Goal: Complete application form: Complete application form

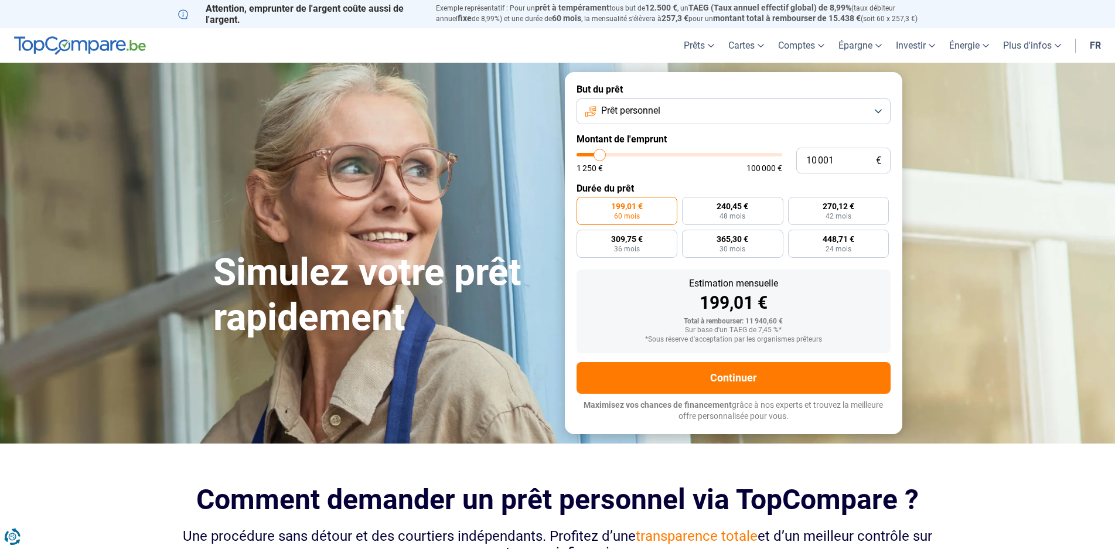
type input "12 500"
type input "12500"
type input "13 500"
type input "13500"
type input "14 500"
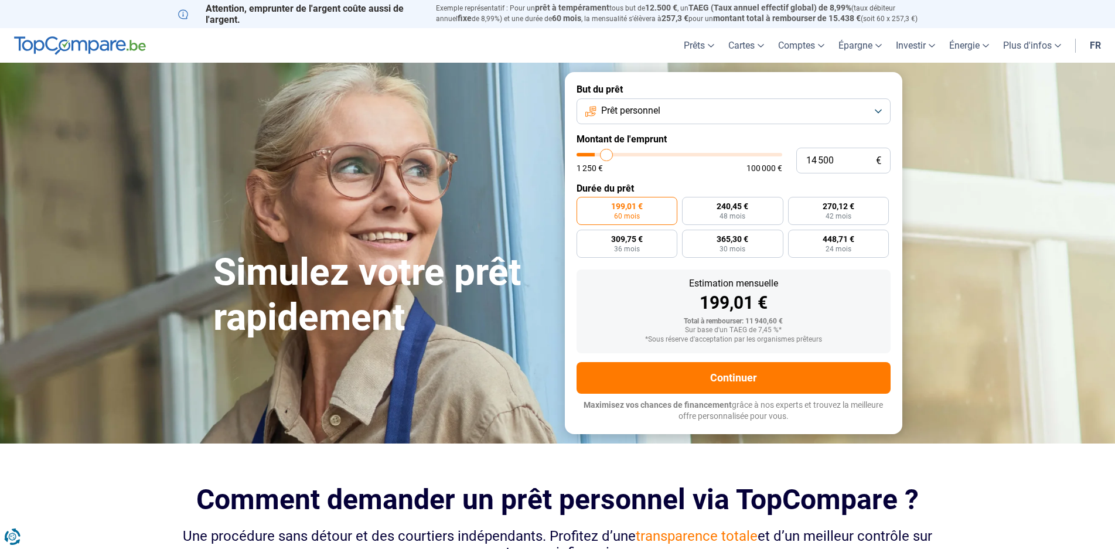
type input "14500"
type input "15 750"
type input "15750"
type input "16 250"
type input "16250"
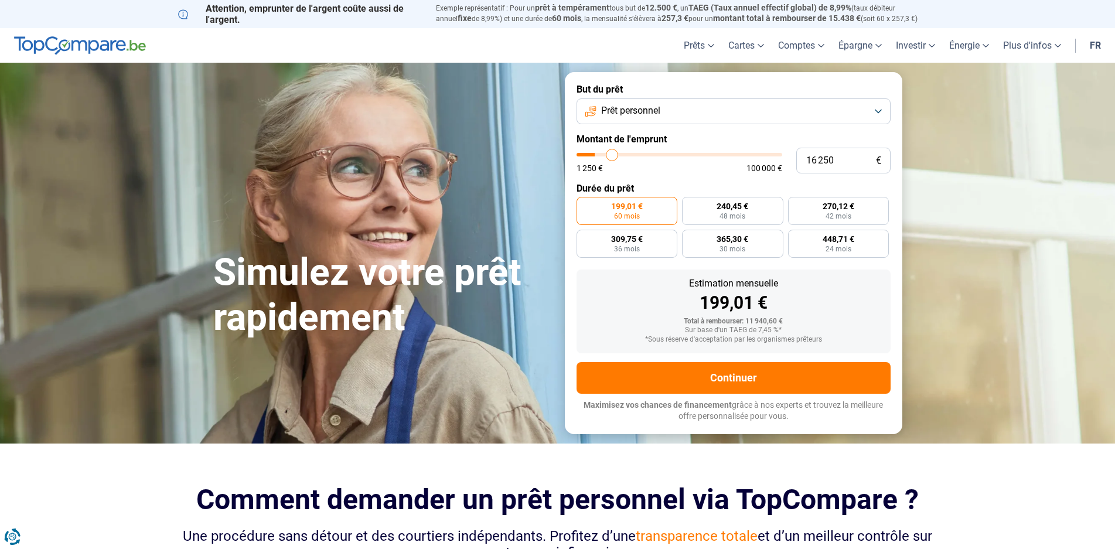
type input "16 500"
type input "16500"
type input "17 250"
type input "17250"
type input "17 750"
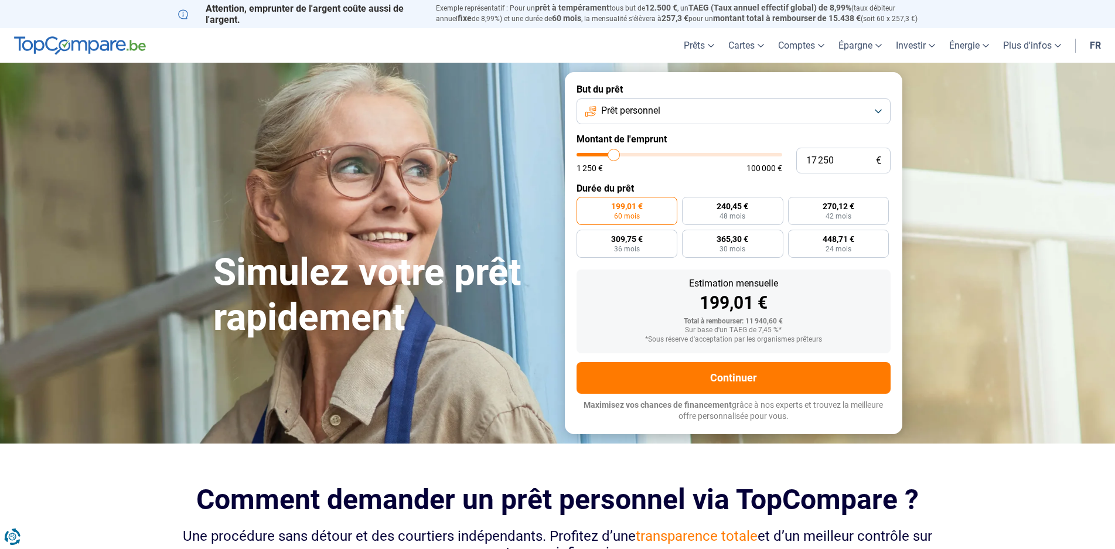
type input "17750"
type input "18 500"
type input "18500"
type input "18 750"
type input "18750"
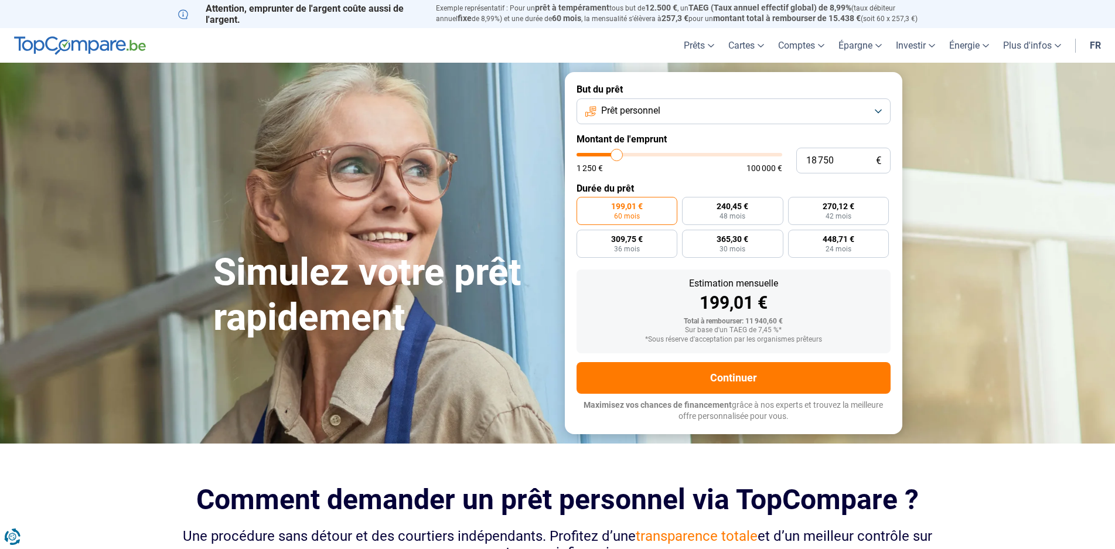
type input "19 000"
type input "19000"
type input "17 500"
type input "17500"
type input "16 250"
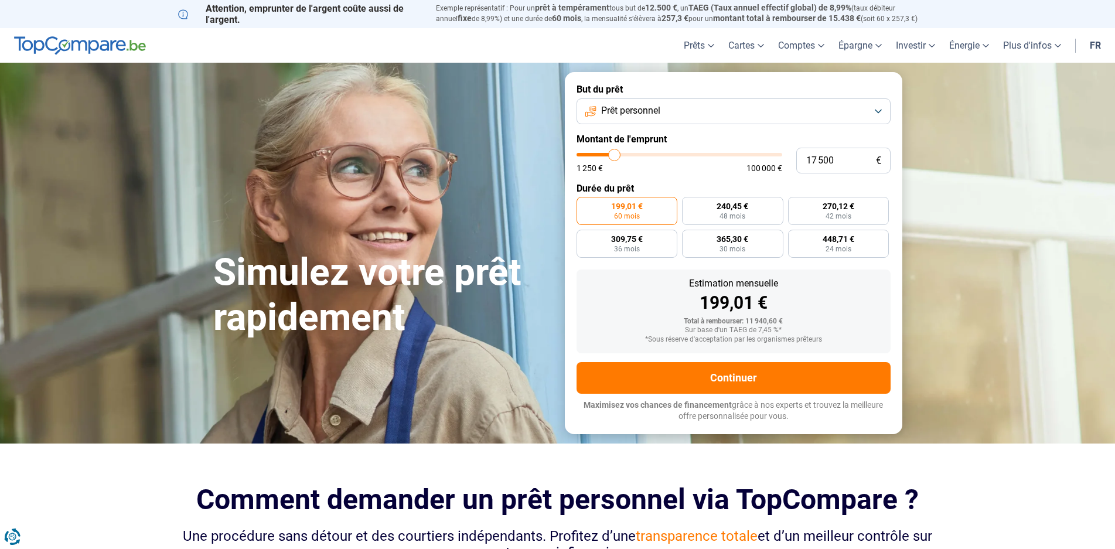
type input "16250"
type input "15 500"
type input "15500"
type input "14 500"
type input "14500"
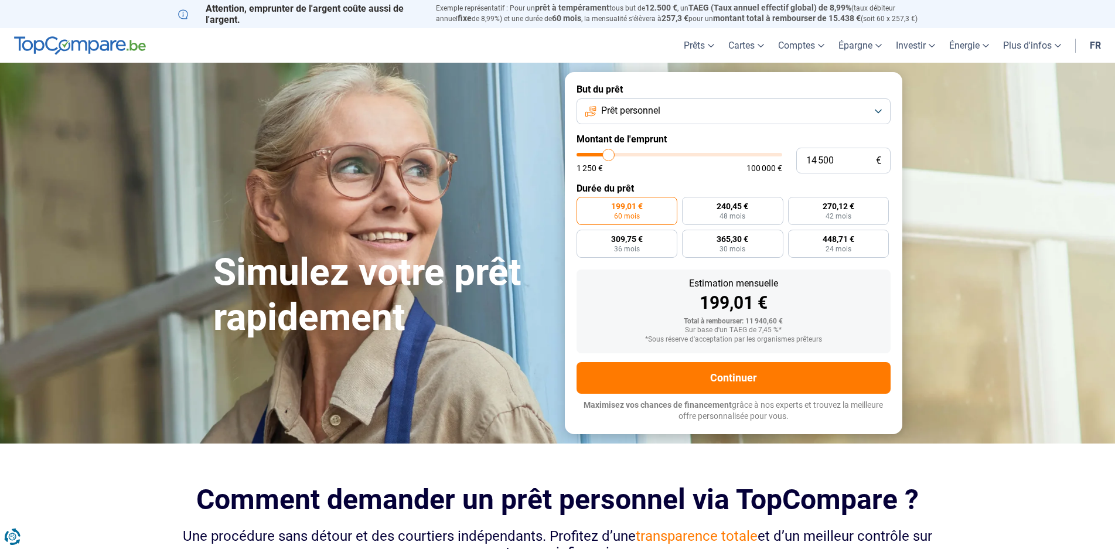
type input "14 000"
type input "14000"
type input "13 250"
type input "13250"
type input "12 750"
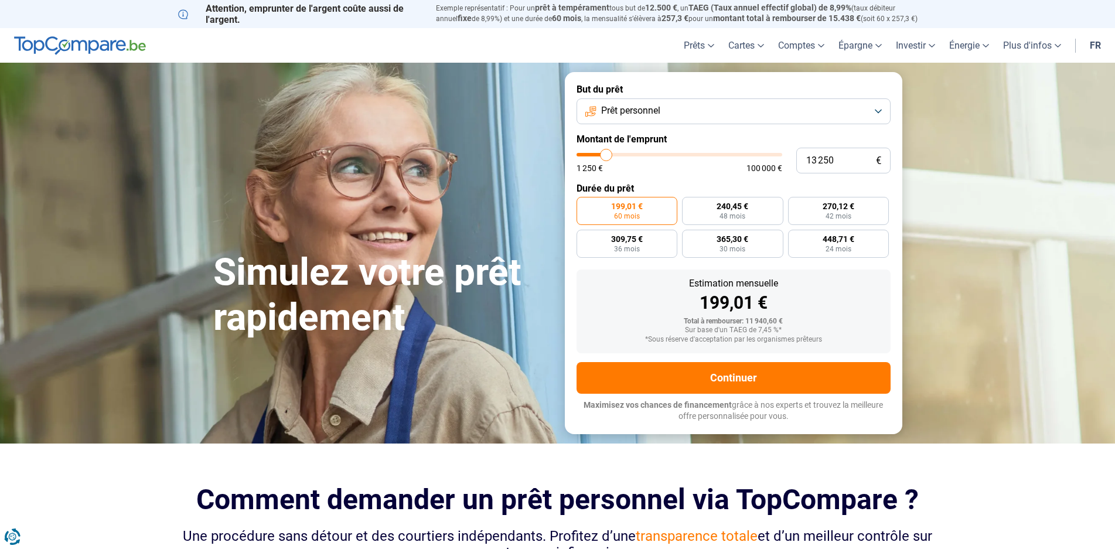
type input "12750"
type input "12 000"
type input "12000"
type input "11 750"
type input "11750"
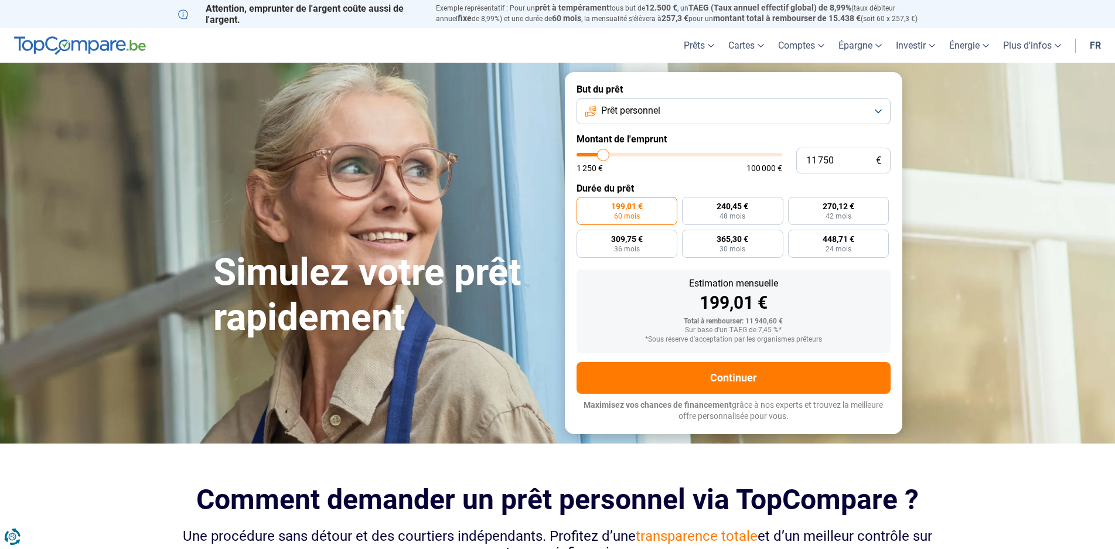
type input "11 500"
type input "11500"
type input "10 500"
type input "10500"
type input "9 750"
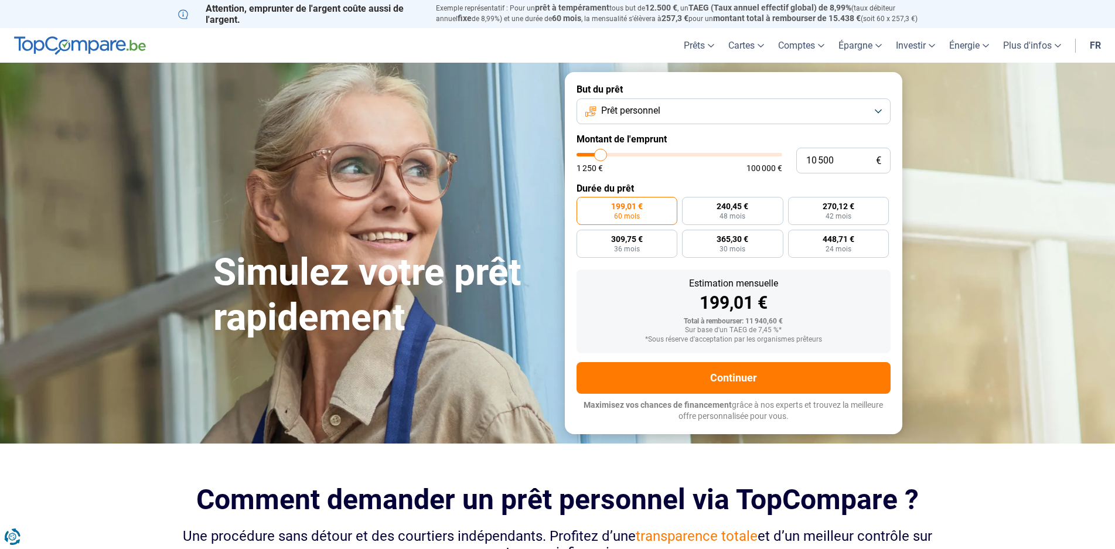
type input "9750"
type input "9 500"
type input "9500"
type input "9 750"
type input "9750"
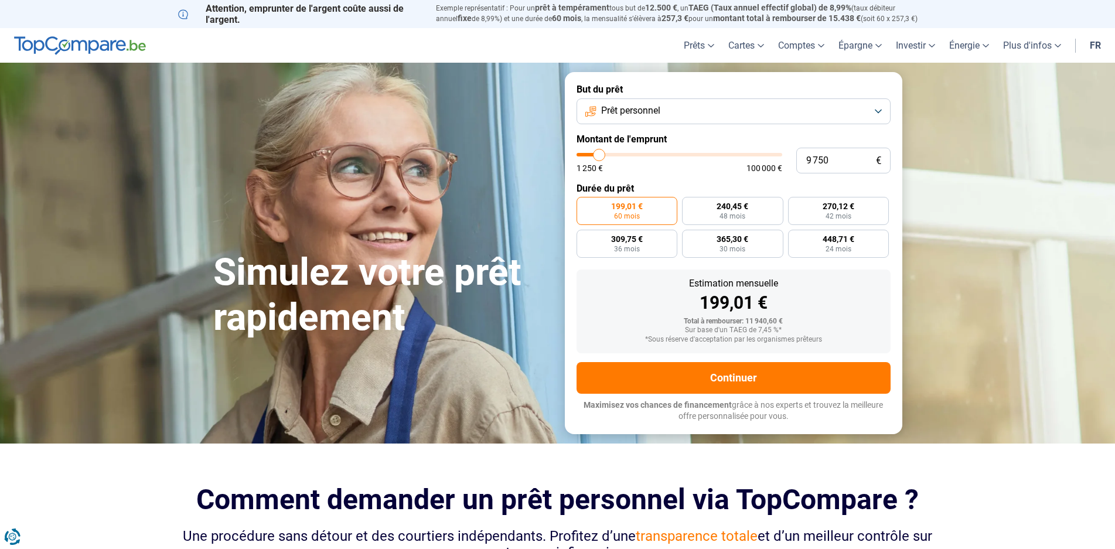
type input "10 000"
type input "10000"
type input "10 250"
type input "10250"
type input "10 000"
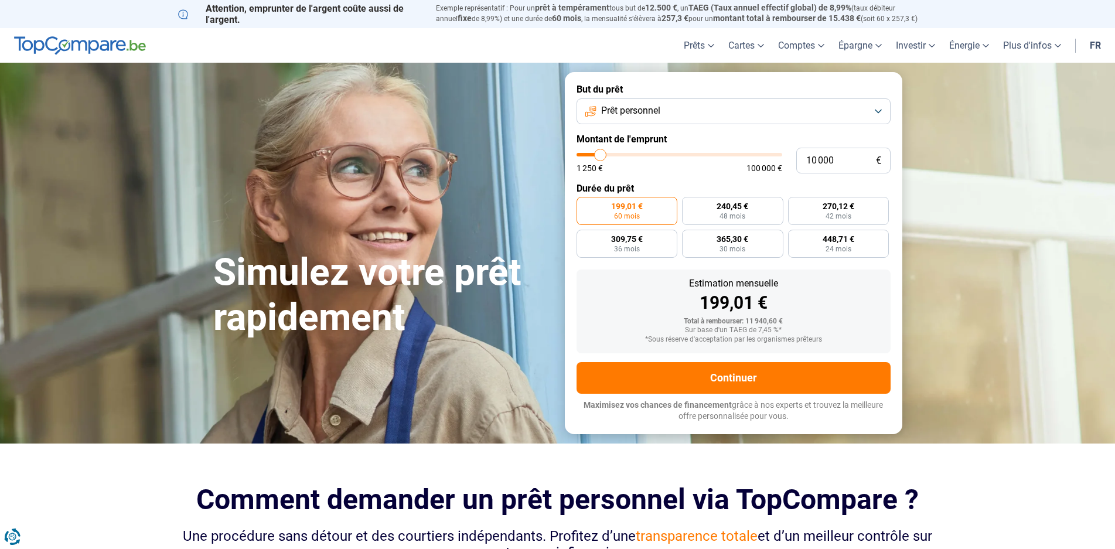
type input "10000"
type input "9 750"
type input "9750"
click at [599, 156] on input "range" at bounding box center [679, 155] width 206 height 4
radio input "true"
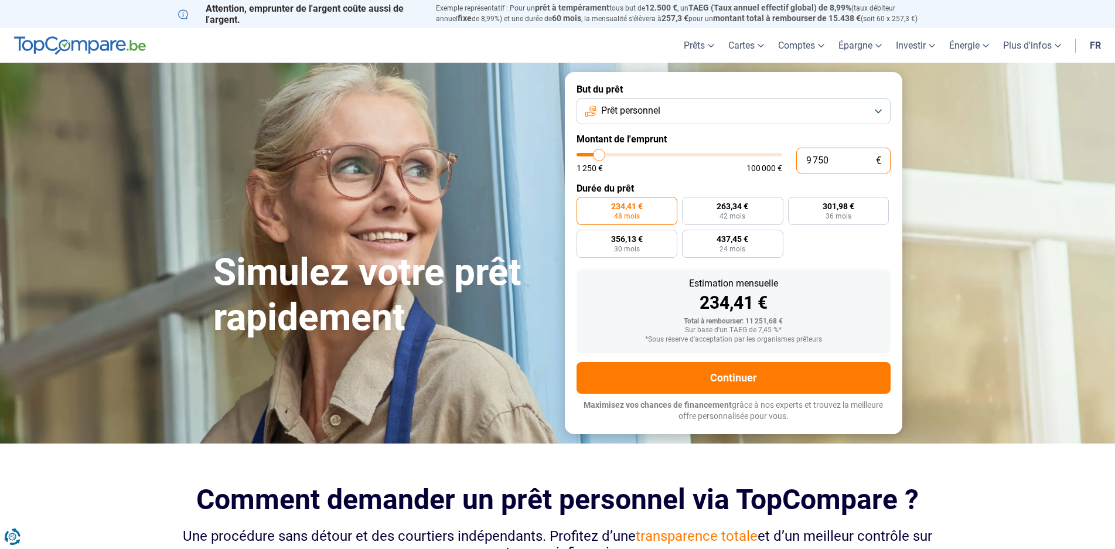
click at [824, 165] on input "9 750" at bounding box center [843, 161] width 94 height 26
drag, startPoint x: 835, startPoint y: 162, endPoint x: 807, endPoint y: 162, distance: 28.7
click at [807, 162] on input "9 750" at bounding box center [843, 161] width 94 height 26
type input "1"
type input "1250"
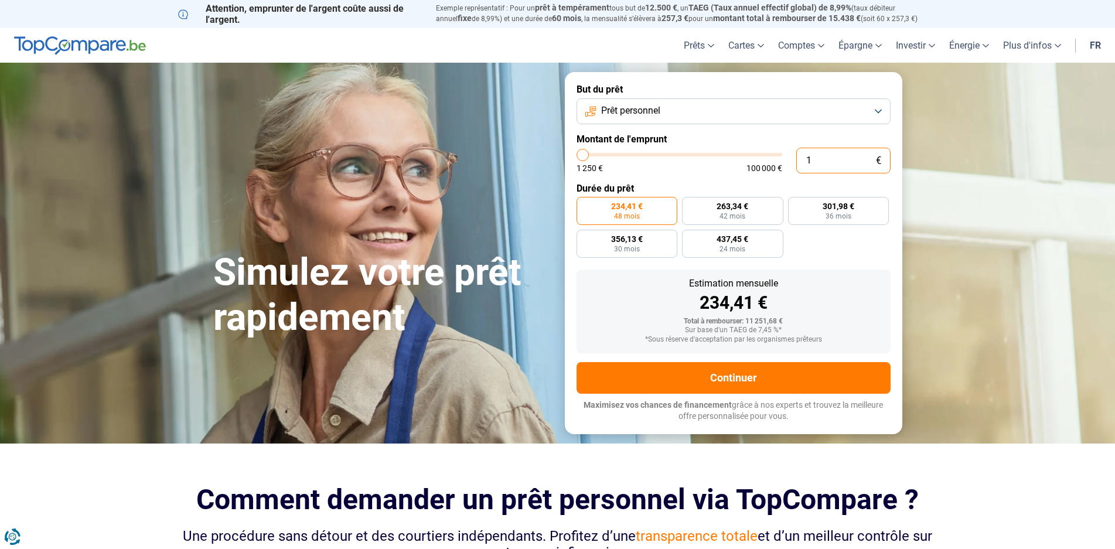
type input "10"
type input "1250"
type input "100"
type input "1250"
type input "1 000"
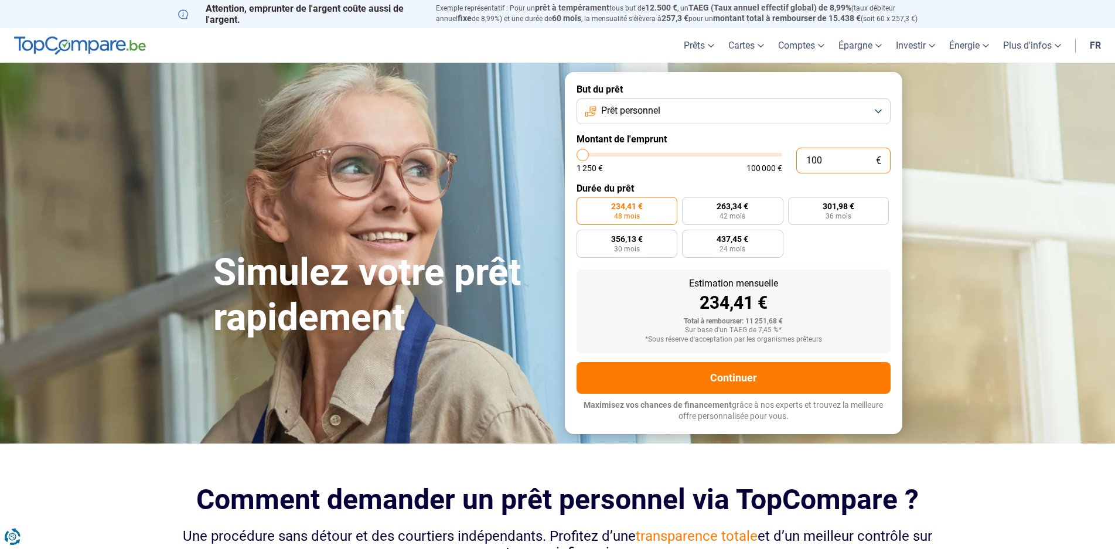
type input "1250"
type input "10 000"
type input "10000"
type input "10 000"
click at [722, 244] on label "448,67 € 24 mois" at bounding box center [732, 244] width 101 height 28
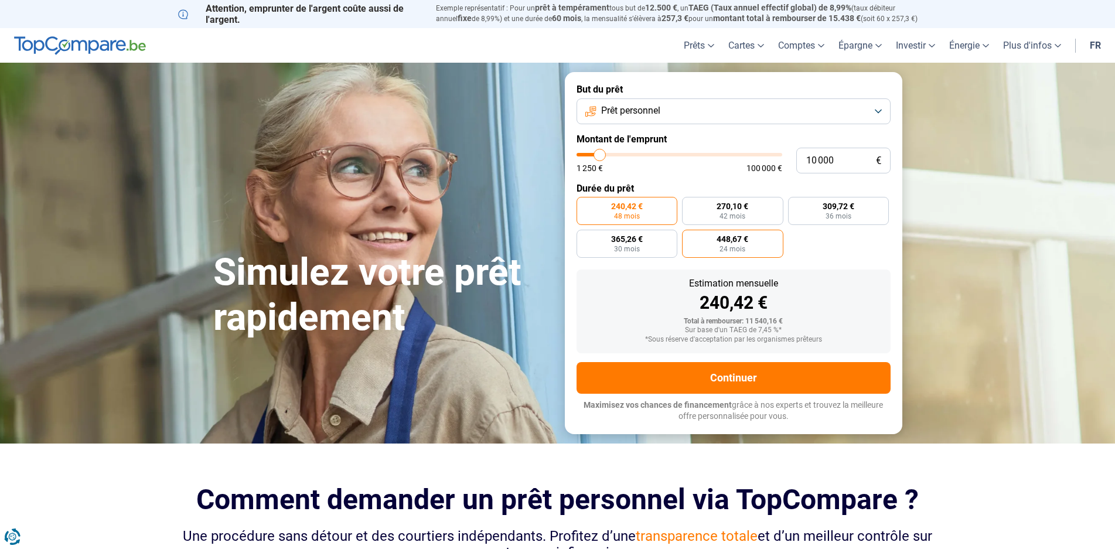
click at [690, 237] on input "448,67 € 24 mois" at bounding box center [686, 234] width 8 height 8
radio input "true"
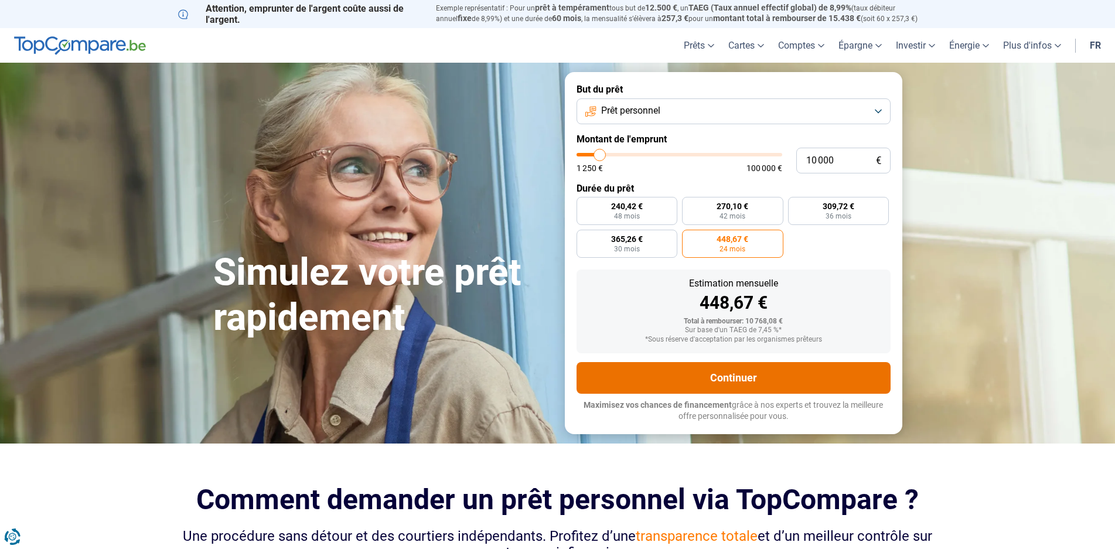
click at [747, 373] on button "Continuer" at bounding box center [733, 378] width 314 height 32
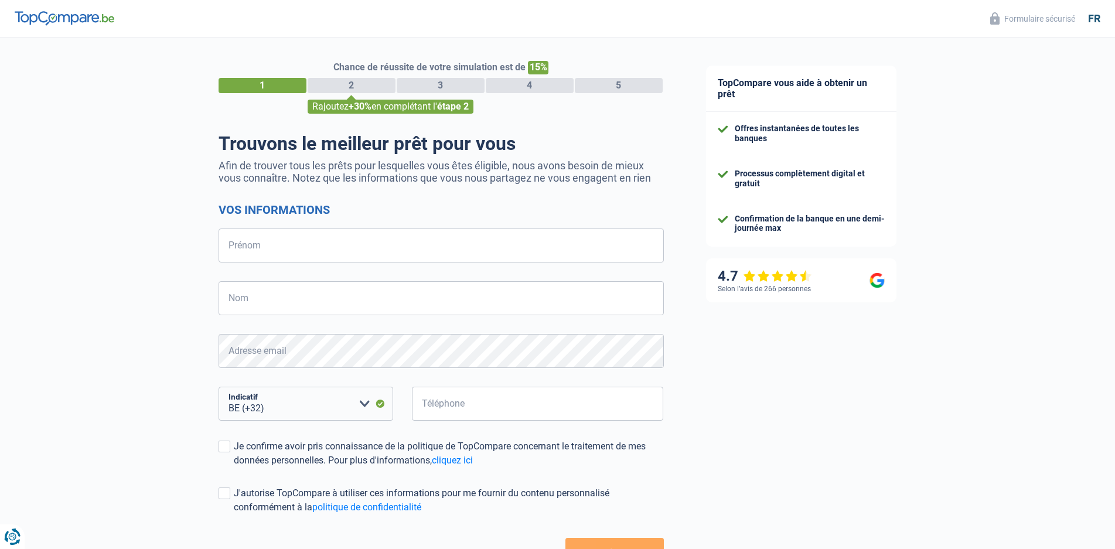
select select "32"
